Goal: Task Accomplishment & Management: Manage account settings

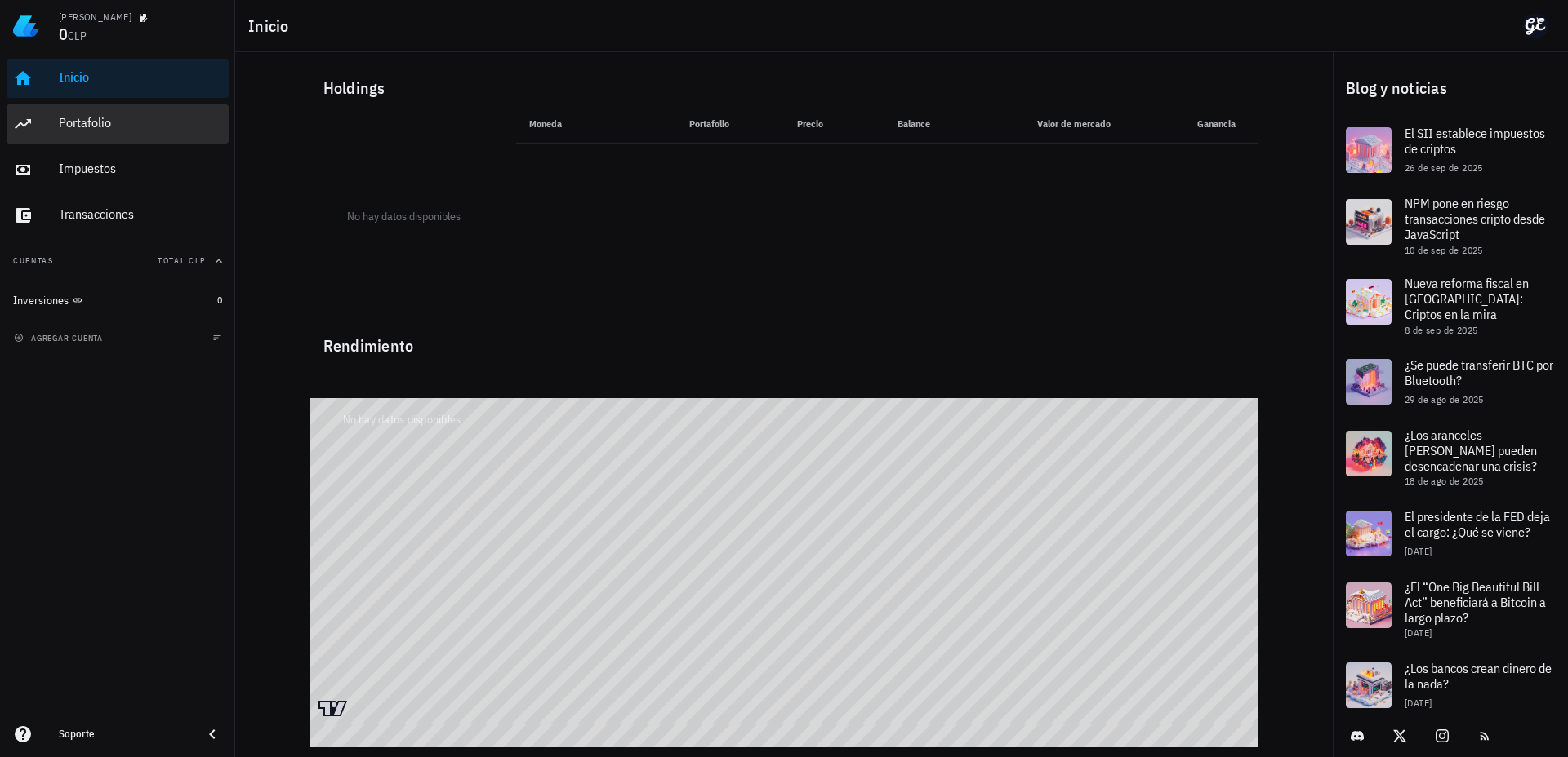
click at [86, 120] on div "Portafolio" at bounding box center [140, 123] width 164 height 16
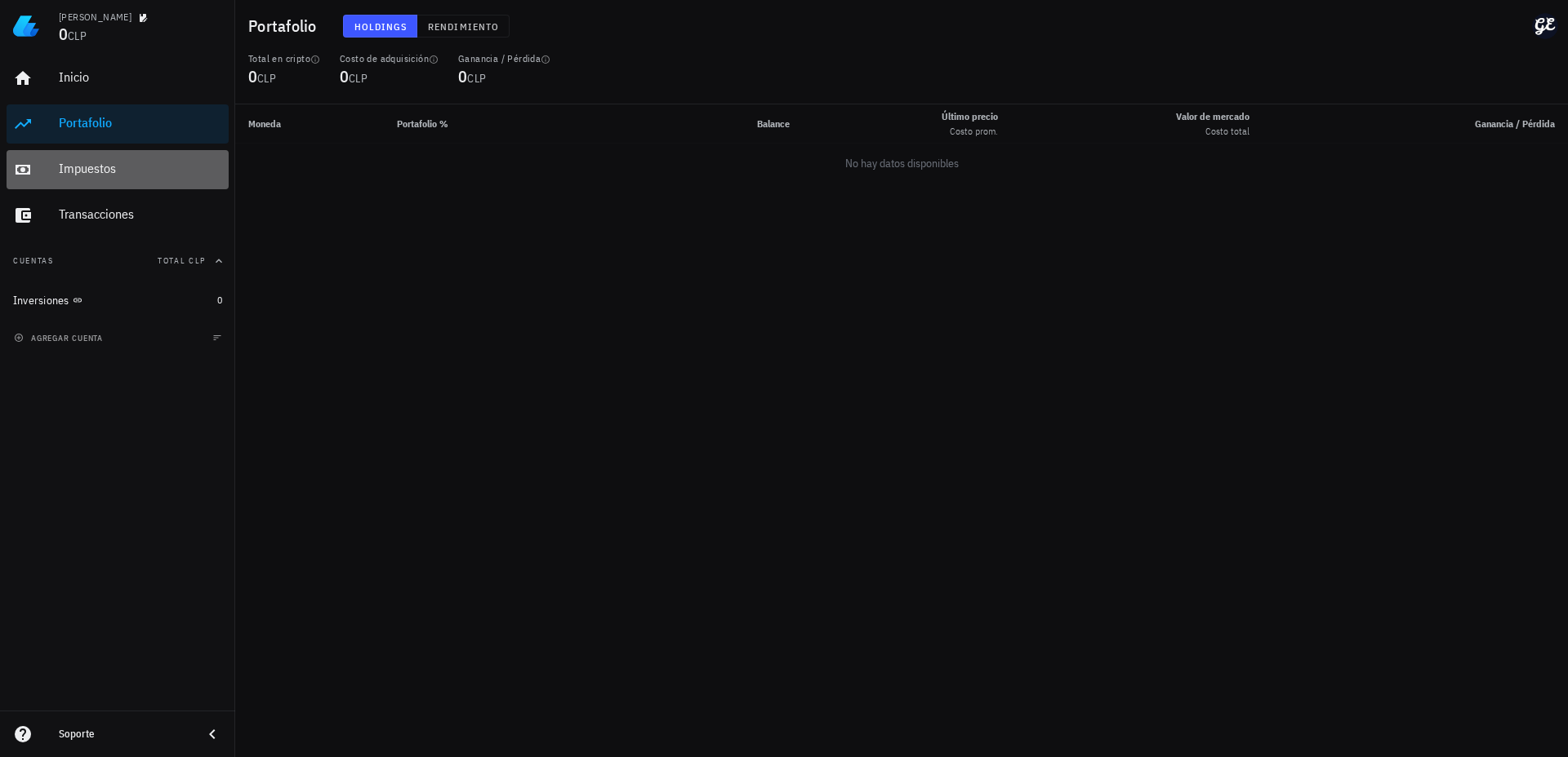
click at [112, 167] on div "Impuestos" at bounding box center [140, 169] width 164 height 16
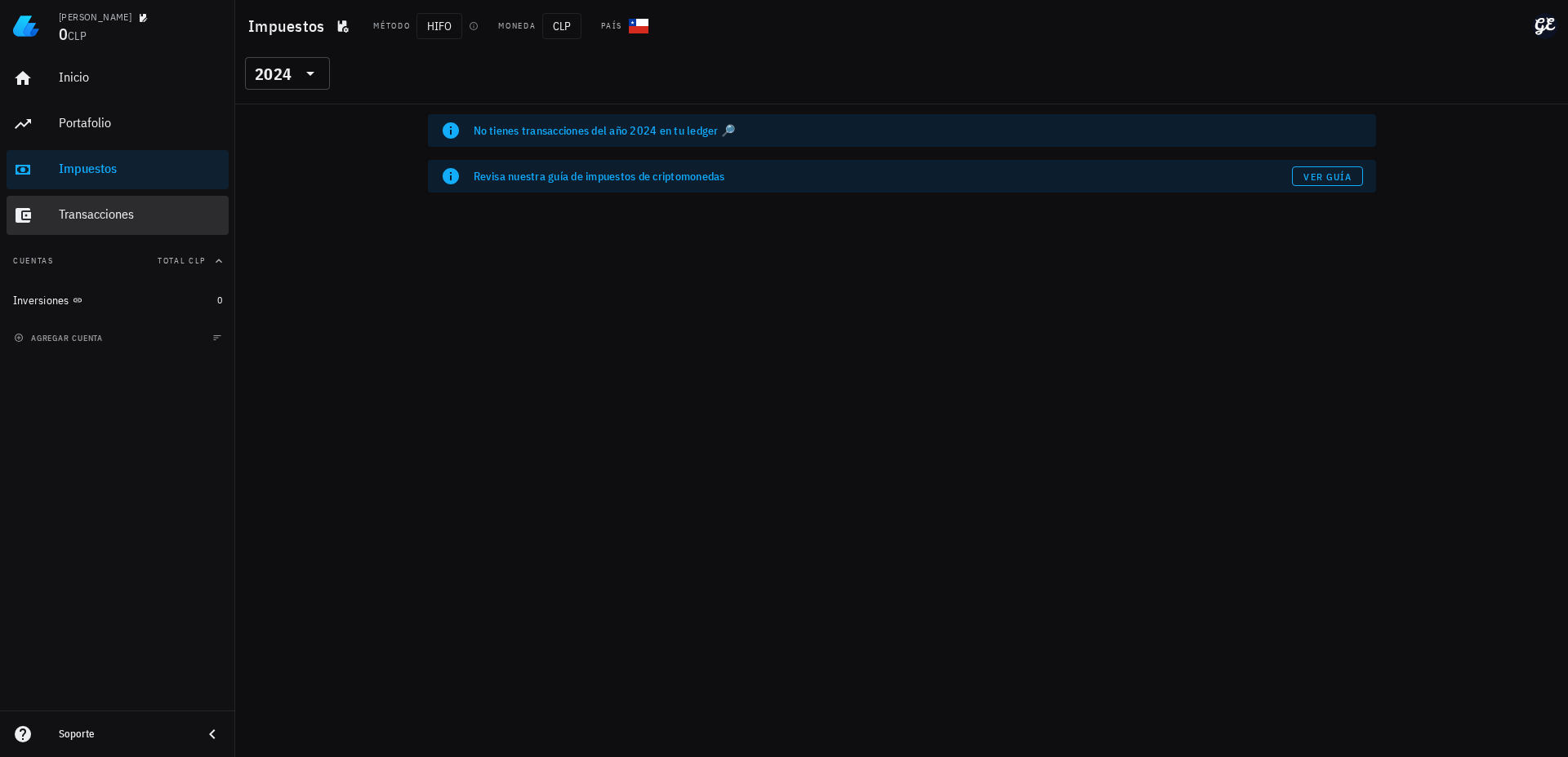
click at [108, 204] on div "Transacciones" at bounding box center [140, 214] width 164 height 37
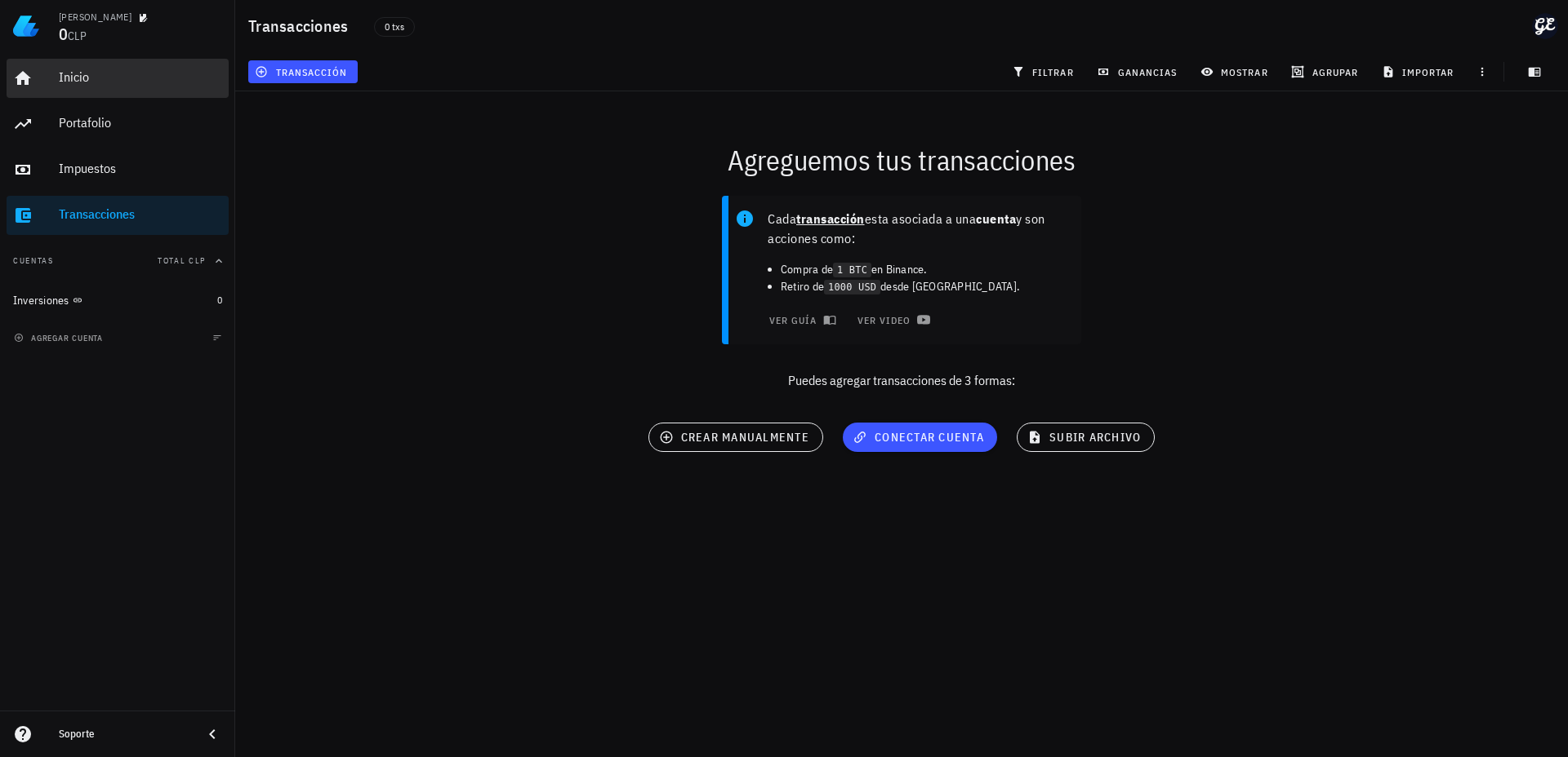
click at [103, 84] on div "Inicio" at bounding box center [140, 78] width 164 height 16
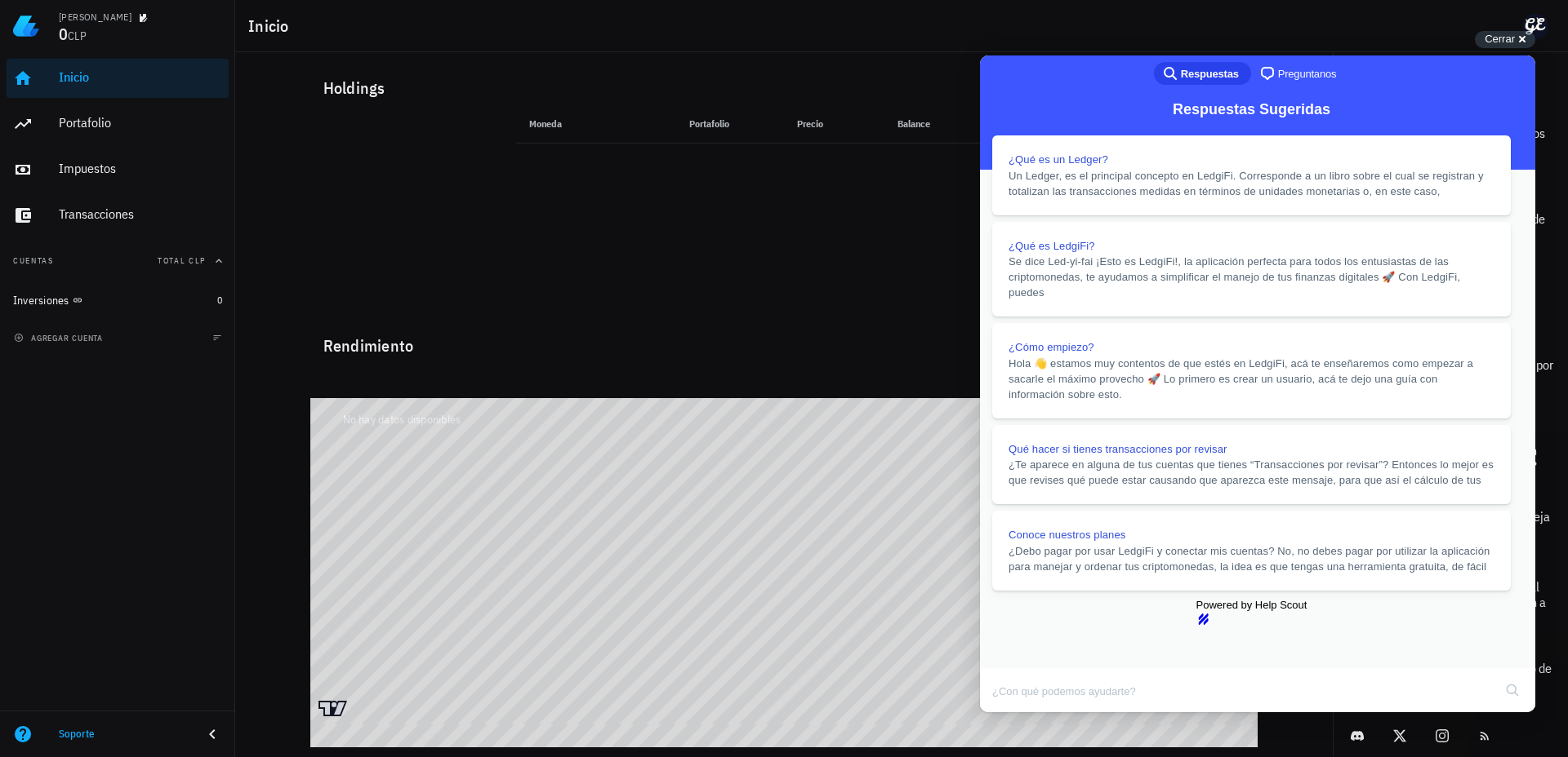
click at [1010, 713] on button "Close" at bounding box center [995, 723] width 29 height 22
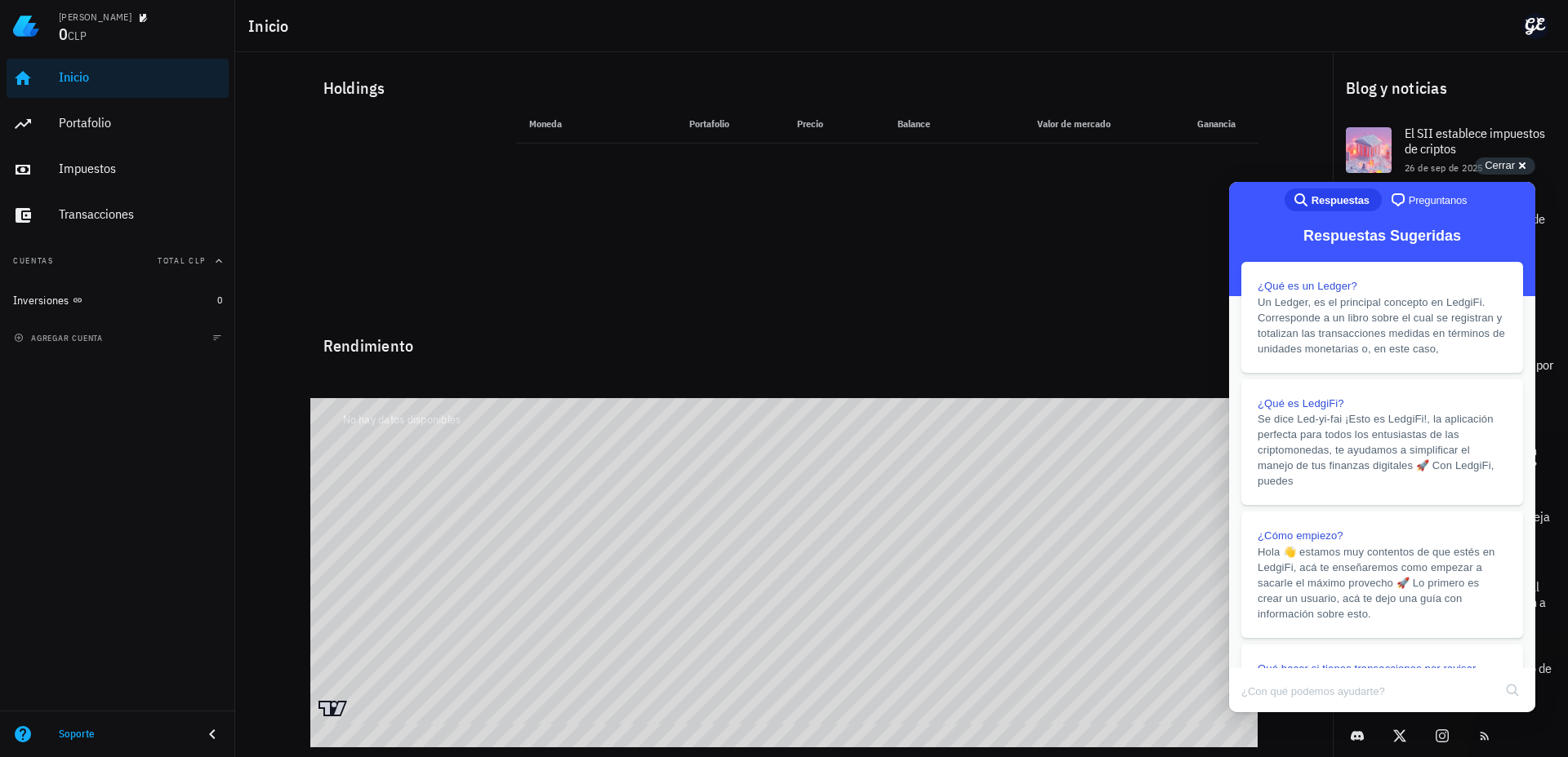
click at [1489, 47] on div "Inicio" at bounding box center [901, 26] width 1333 height 53
click at [269, 21] on h1 "Inicio" at bounding box center [271, 26] width 47 height 26
click at [86, 38] on span "CLP" at bounding box center [78, 35] width 19 height 15
click at [34, 27] on img at bounding box center [26, 26] width 26 height 26
drag, startPoint x: 90, startPoint y: 18, endPoint x: 117, endPoint y: 18, distance: 27.0
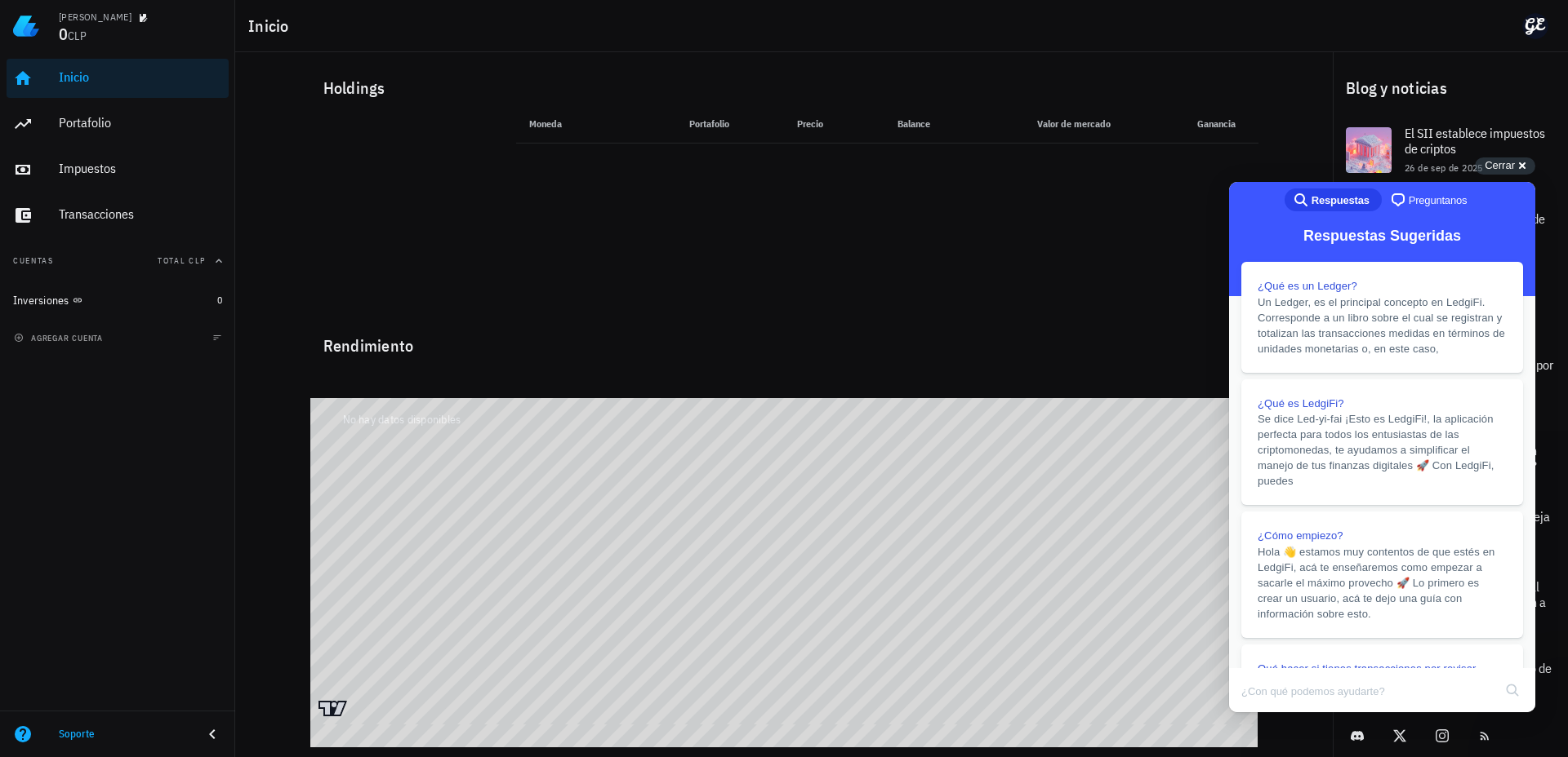
click at [90, 18] on div "Guido Espinoza" at bounding box center [95, 16] width 72 height 13
click at [140, 17] on icon "button" at bounding box center [143, 17] width 8 height 8
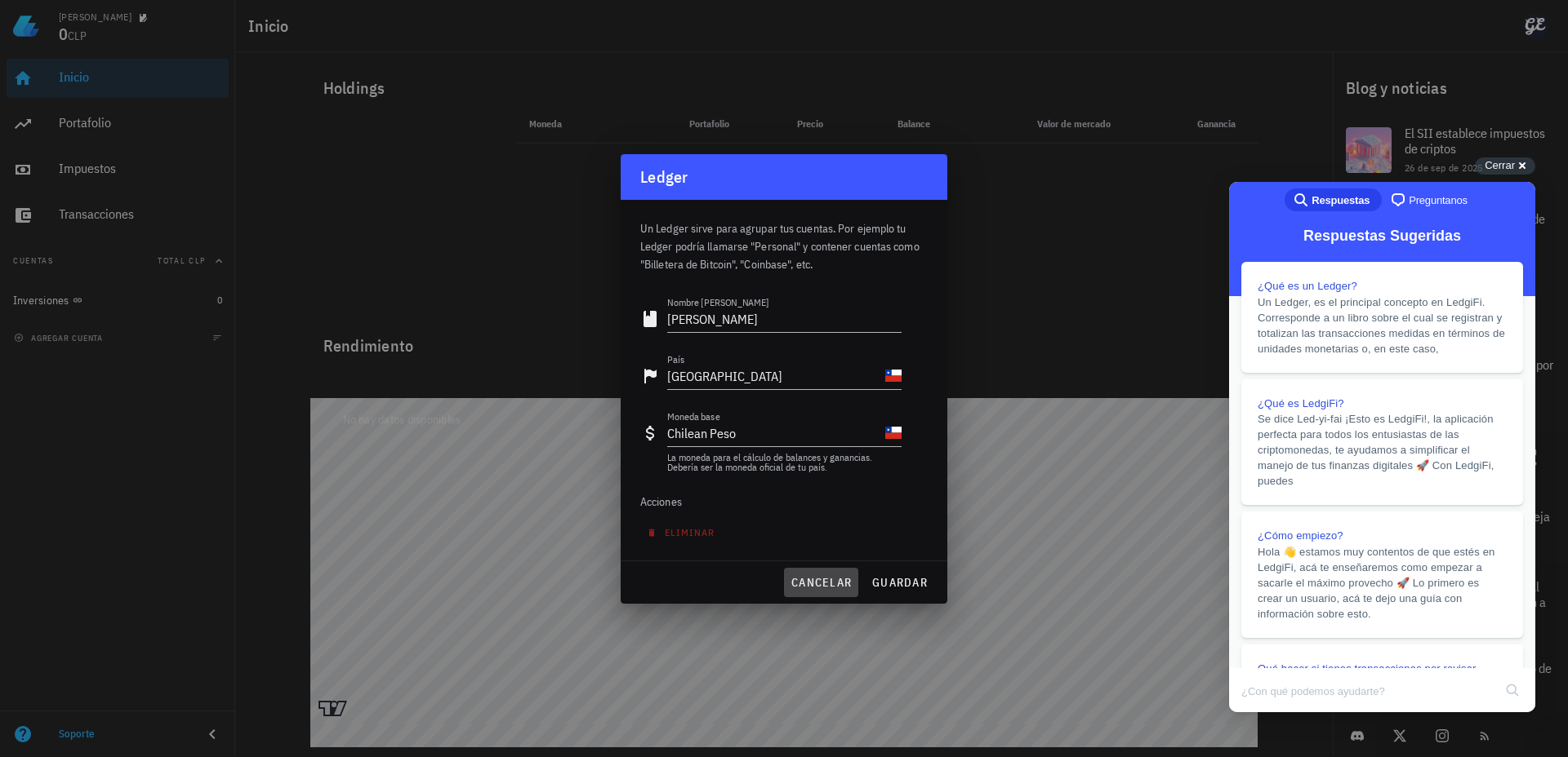
click at [798, 590] on button "cancelar" at bounding box center [821, 583] width 74 height 29
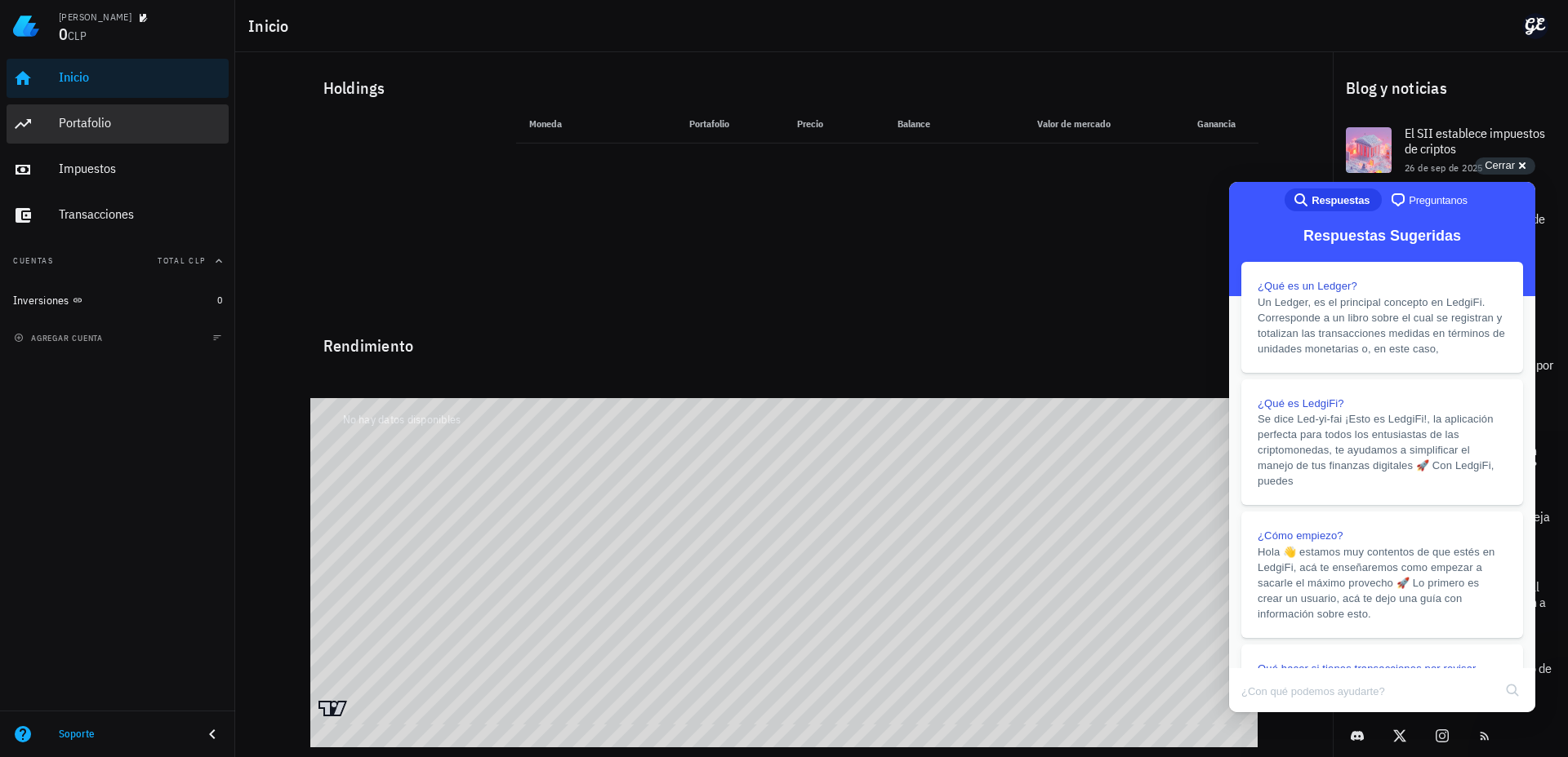
click at [73, 122] on div "Portafolio" at bounding box center [140, 123] width 164 height 16
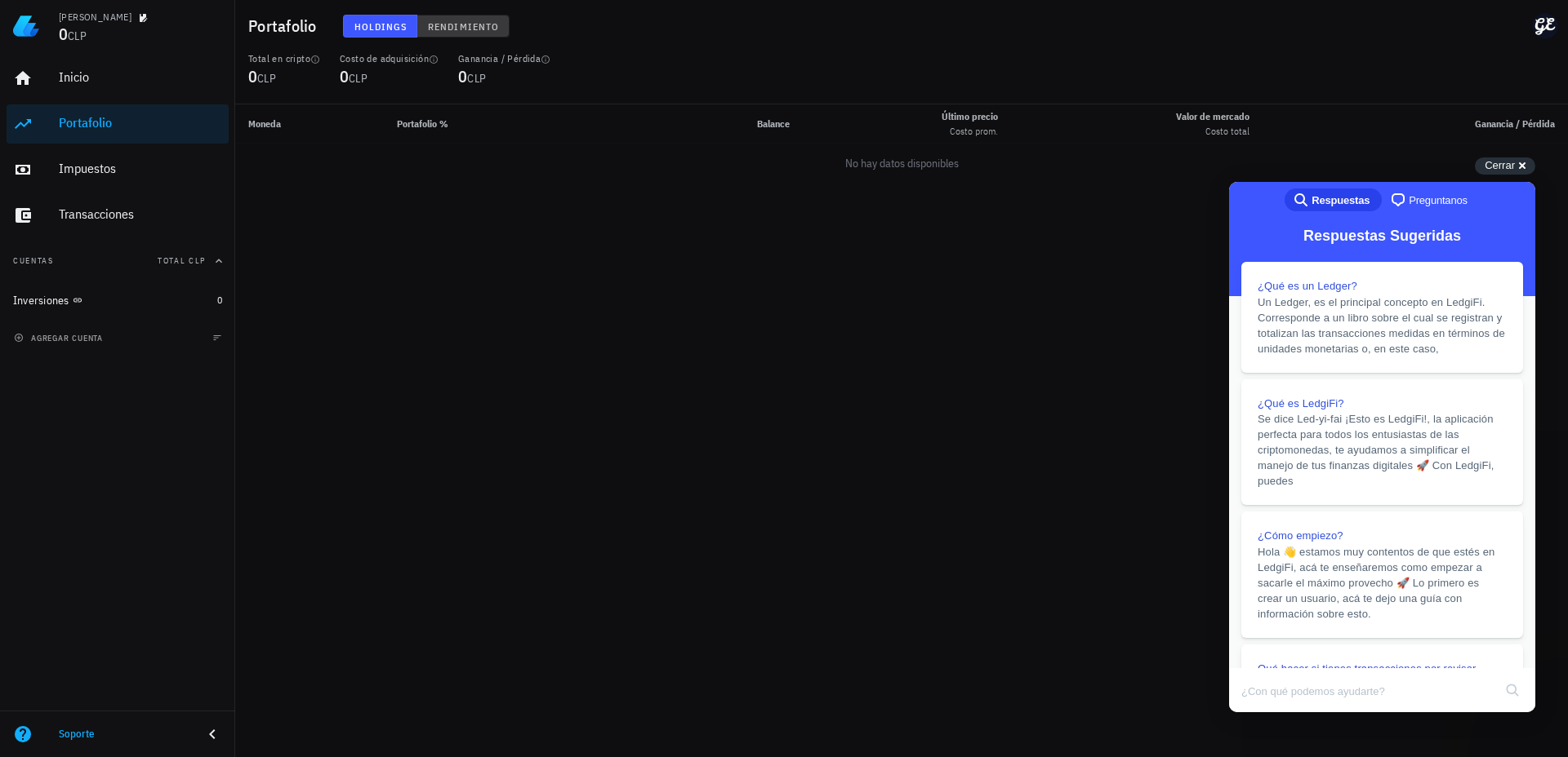
click at [445, 28] on span "Rendimiento" at bounding box center [463, 27] width 72 height 12
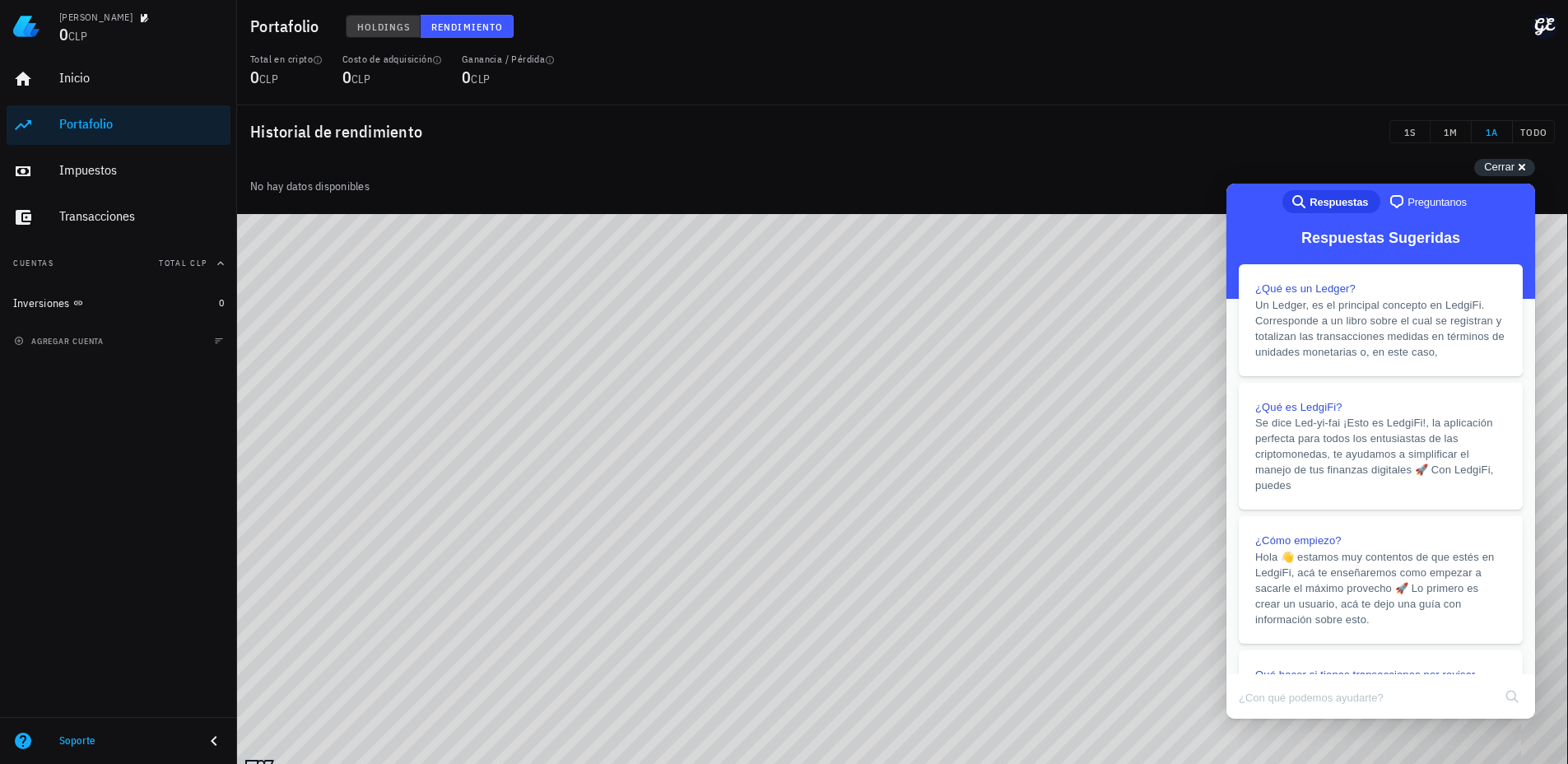
click at [385, 27] on span "Holdings" at bounding box center [383, 27] width 55 height 12
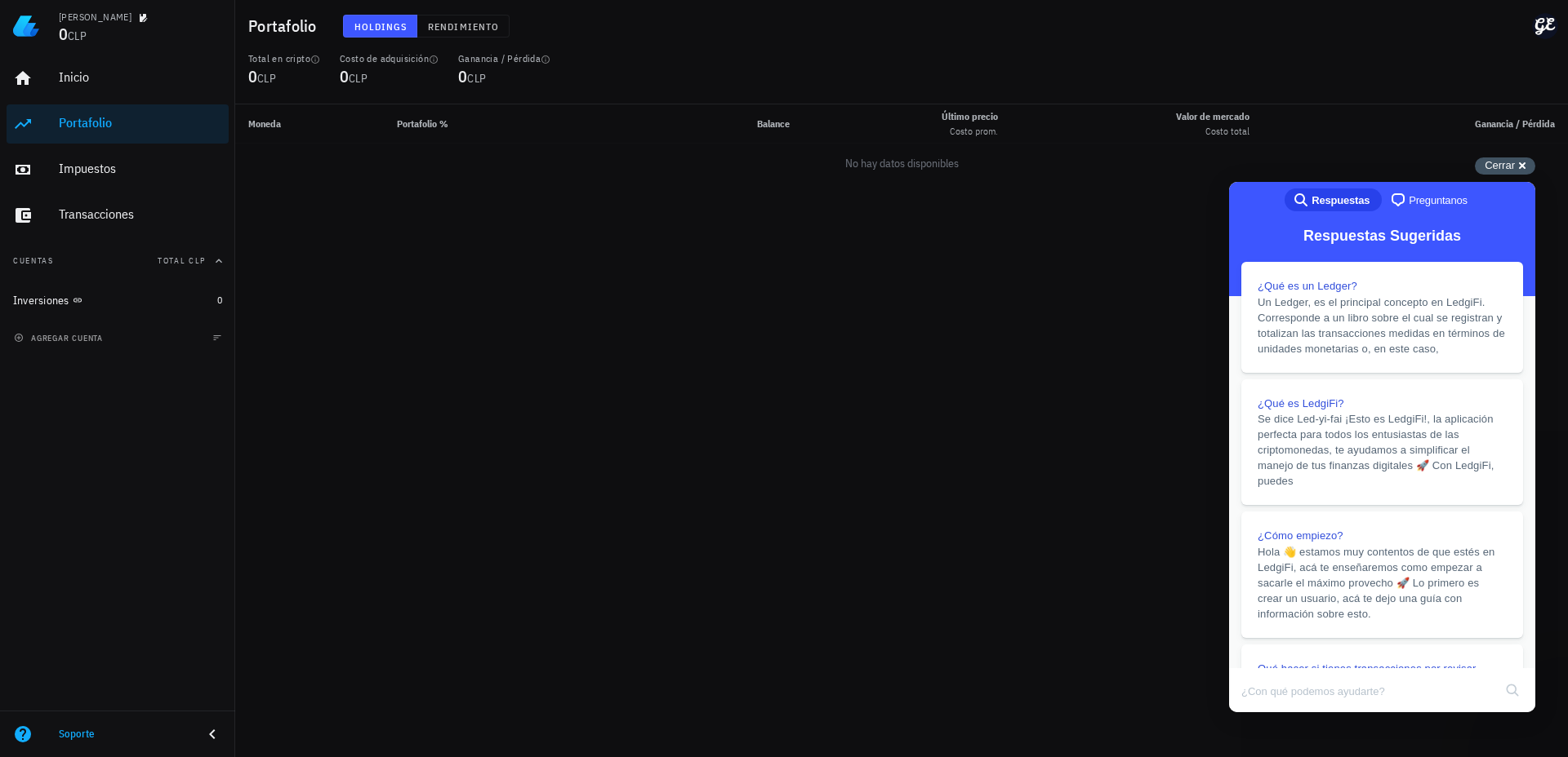
click at [1487, 163] on span "Cerrar" at bounding box center [1499, 165] width 30 height 12
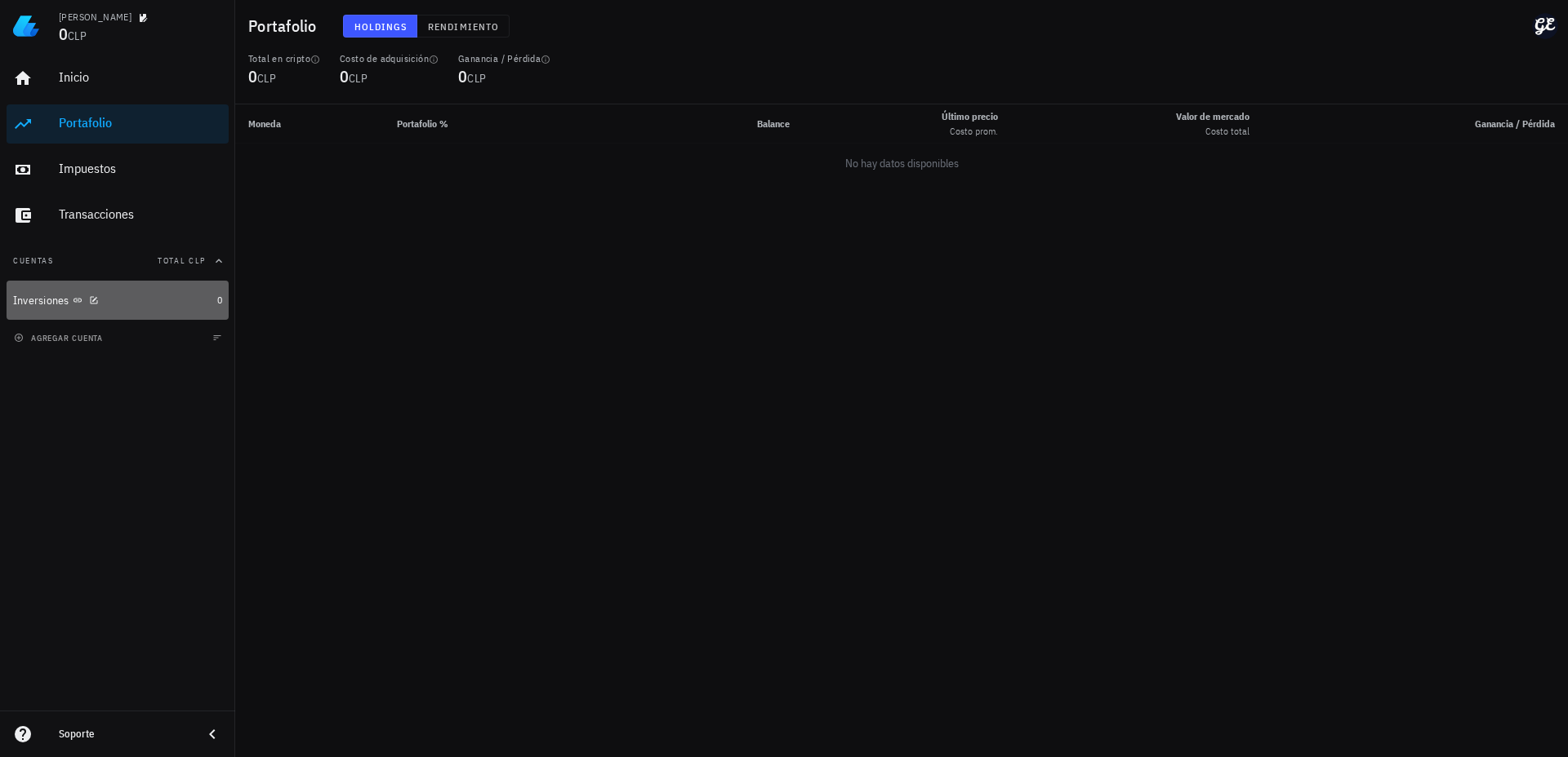
click at [185, 304] on div "Inversiones" at bounding box center [111, 301] width 197 height 16
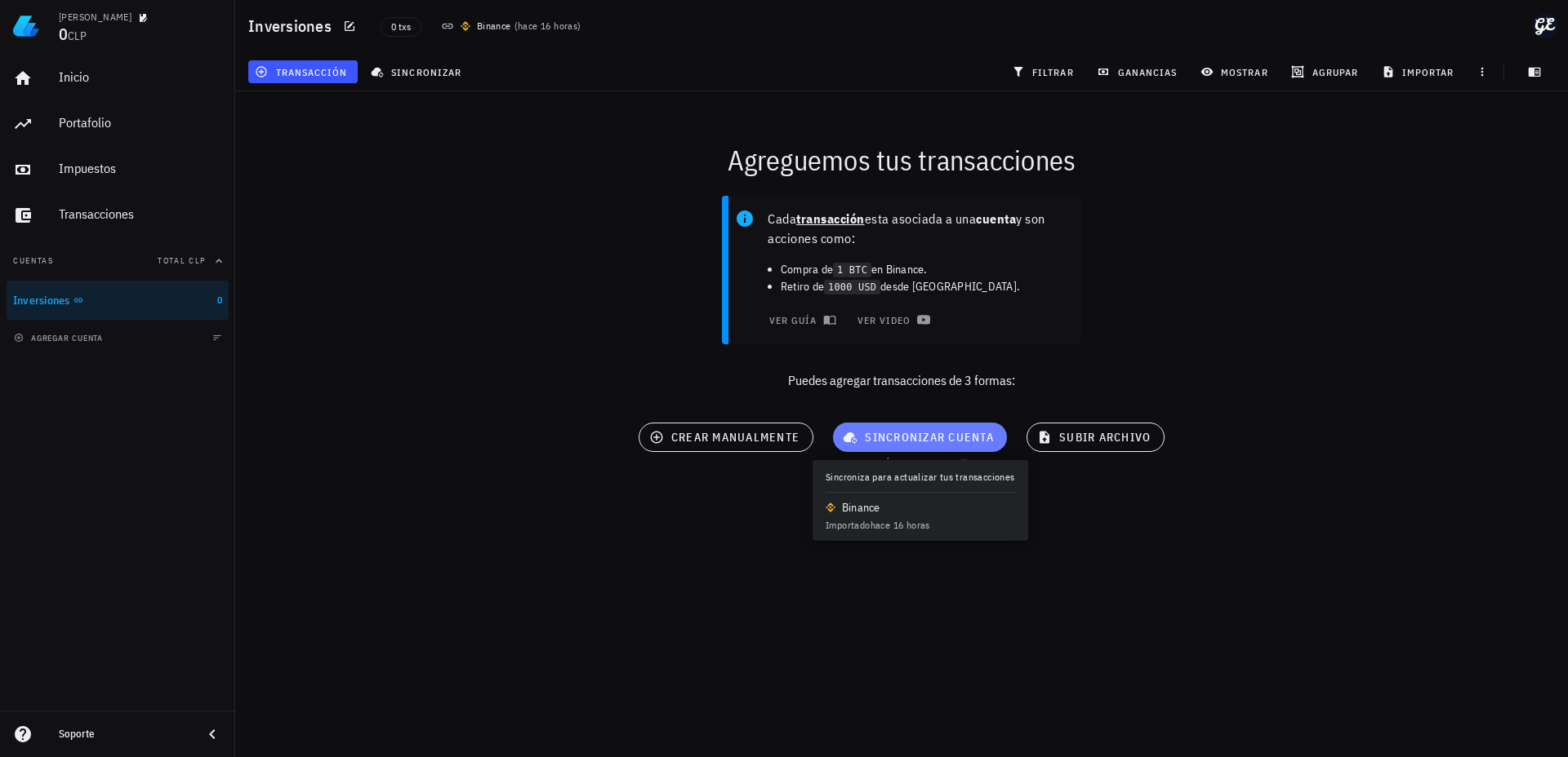
click at [924, 433] on span "sincronizar cuenta" at bounding box center [920, 437] width 148 height 15
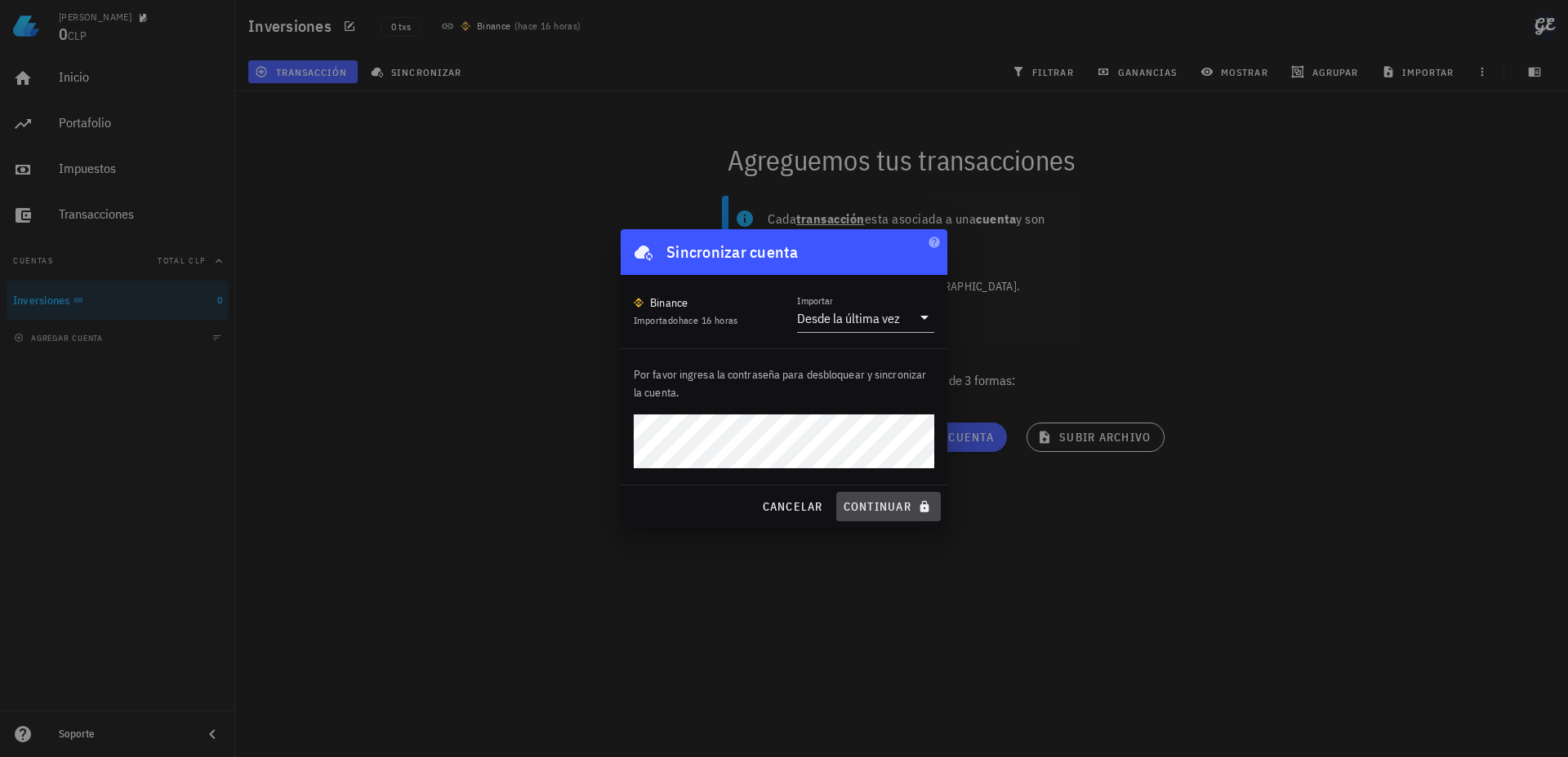
click at [884, 505] on span "continuar" at bounding box center [888, 506] width 91 height 15
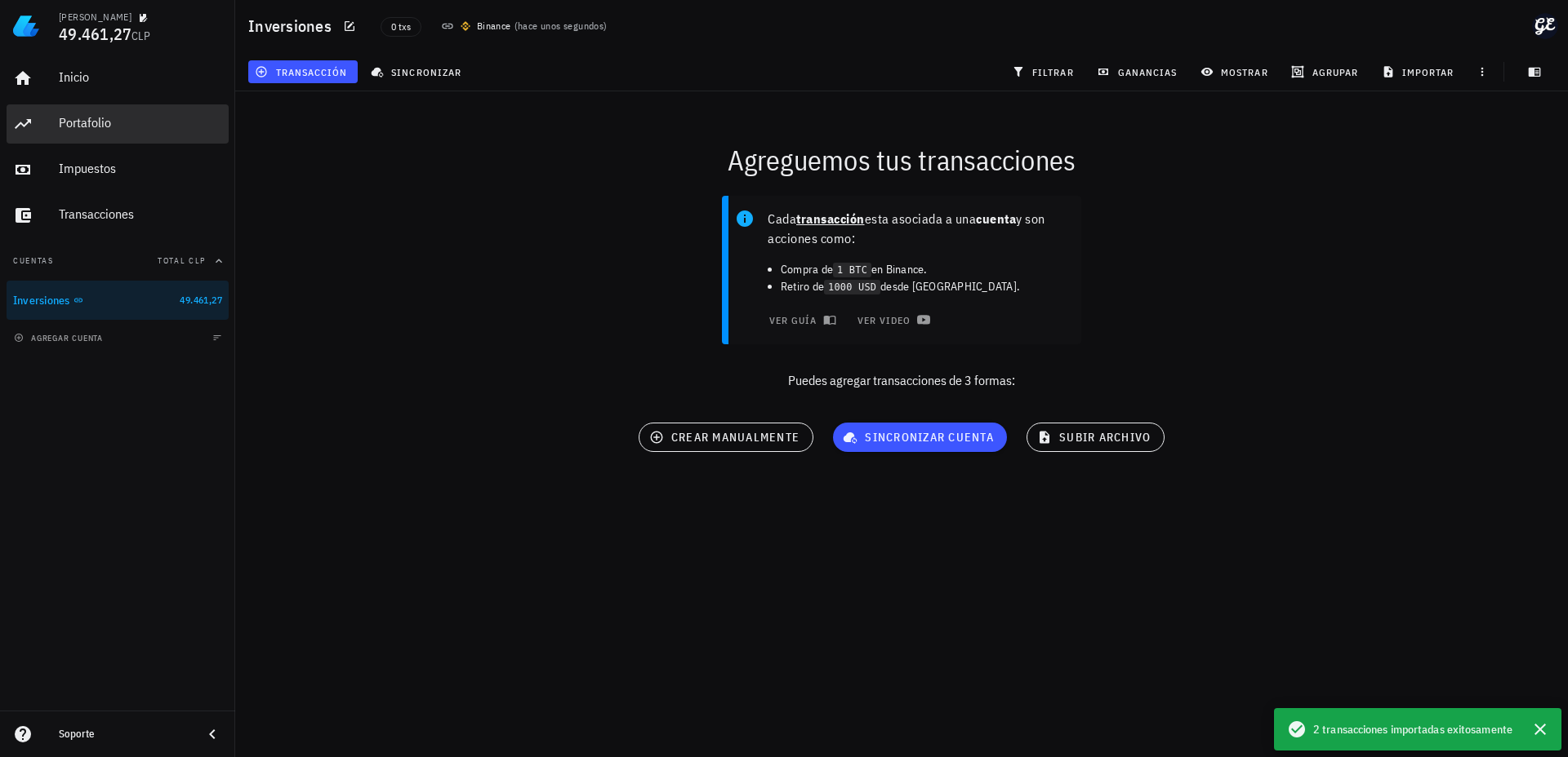
click at [96, 113] on div "Portafolio" at bounding box center [140, 123] width 164 height 37
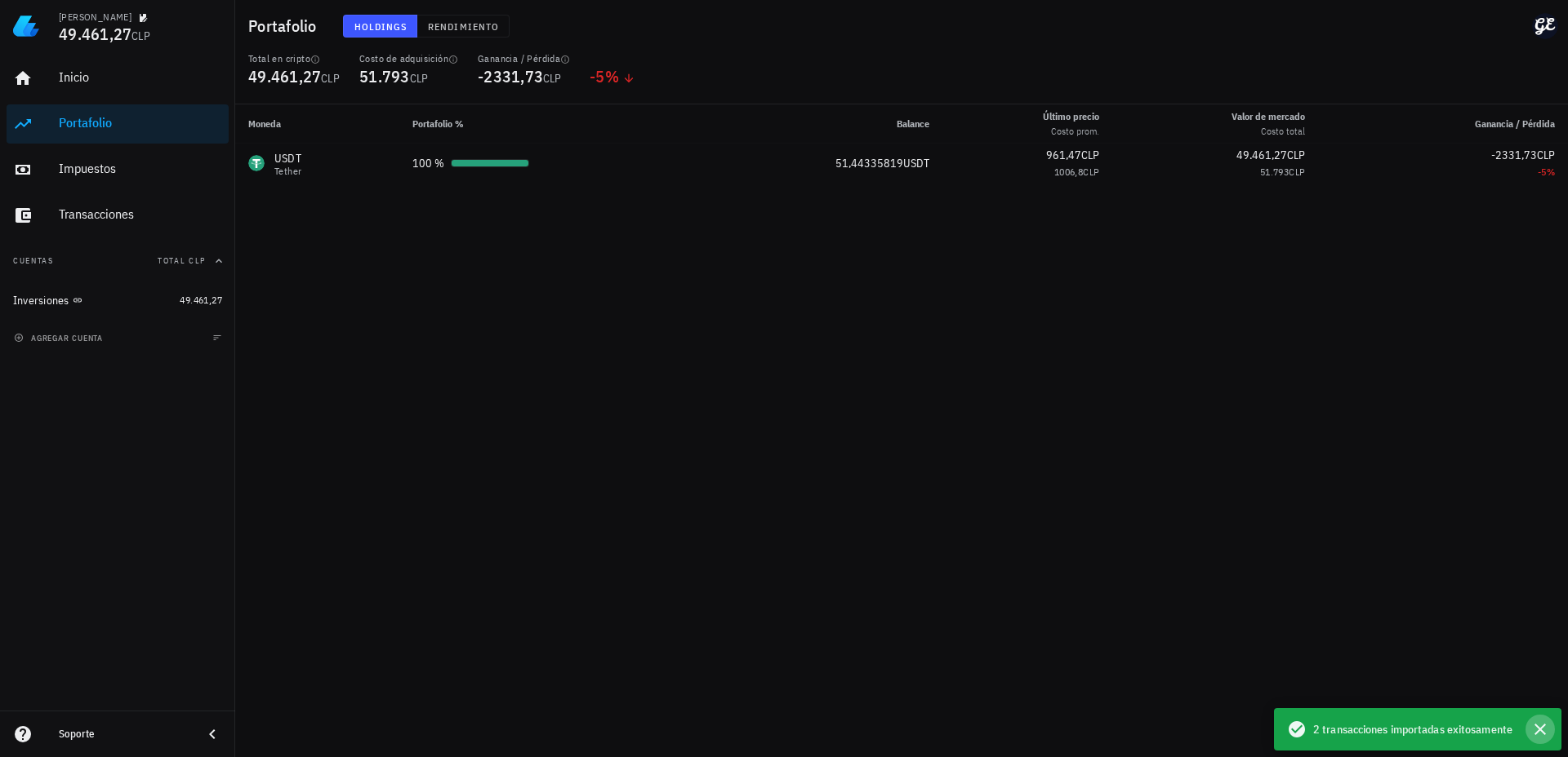
click at [1540, 726] on icon "button" at bounding box center [1540, 729] width 11 height 11
